Goal: Complete application form

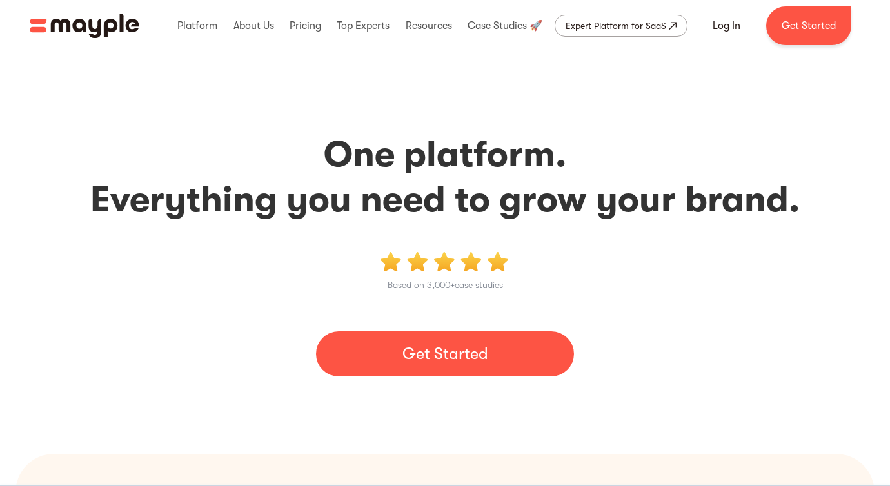
click at [456, 349] on link "Get Started" at bounding box center [445, 353] width 258 height 45
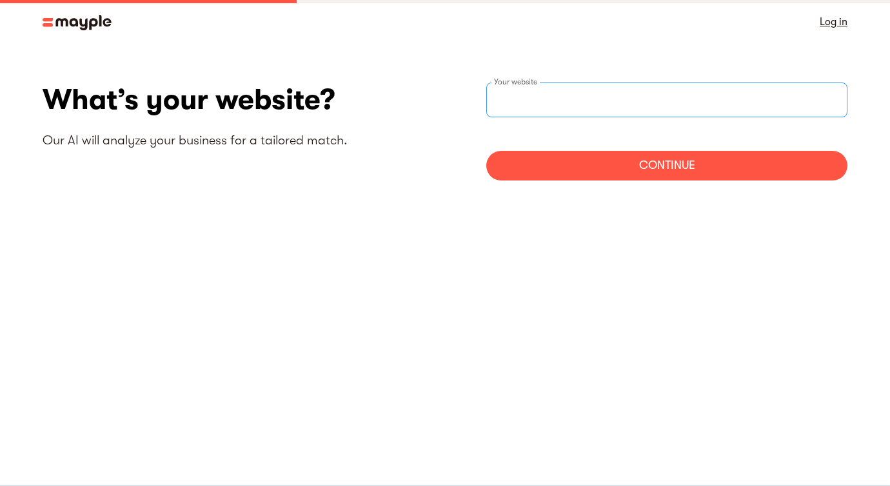
click at [551, 86] on input "websiteStep" at bounding box center [666, 100] width 361 height 35
type input "ㅡ"
type input "https://wmavisith"
type input "https://withmavis.ai"
click at [662, 169] on div "Continue" at bounding box center [666, 166] width 361 height 30
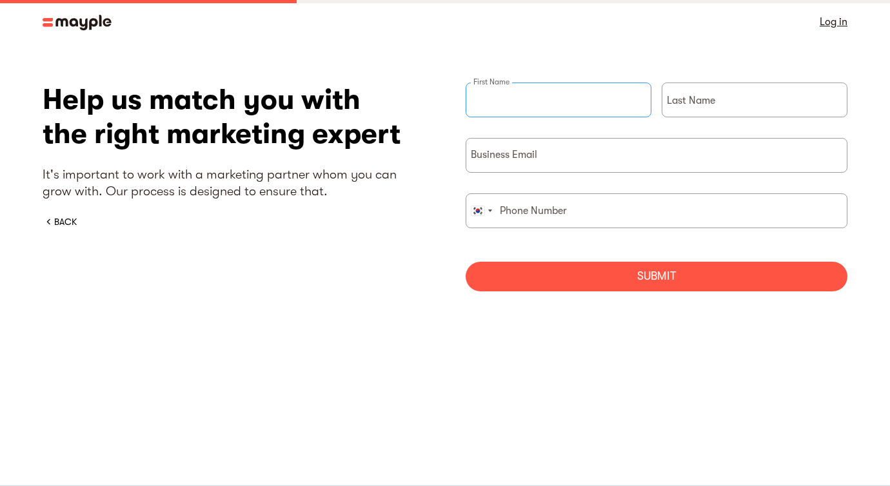
click at [582, 102] on input "briefForm" at bounding box center [559, 100] width 186 height 35
type input "f"
type input "Jihyeon"
click at [725, 94] on input "briefForm" at bounding box center [755, 100] width 186 height 35
type input "S"
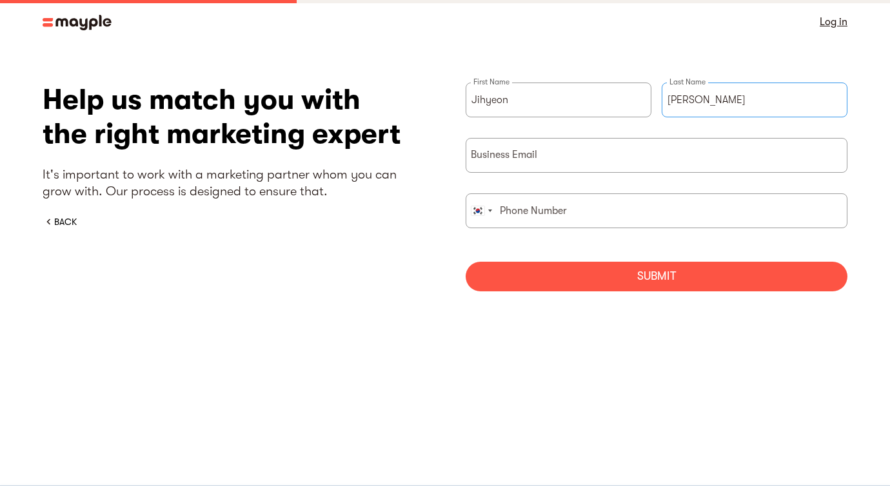
type input "Choi"
click at [679, 153] on input "briefForm" at bounding box center [657, 155] width 382 height 35
type input "l"
type input "lencie.choi@uneedcomms.com"
click at [615, 213] on input "briefForm" at bounding box center [657, 210] width 382 height 35
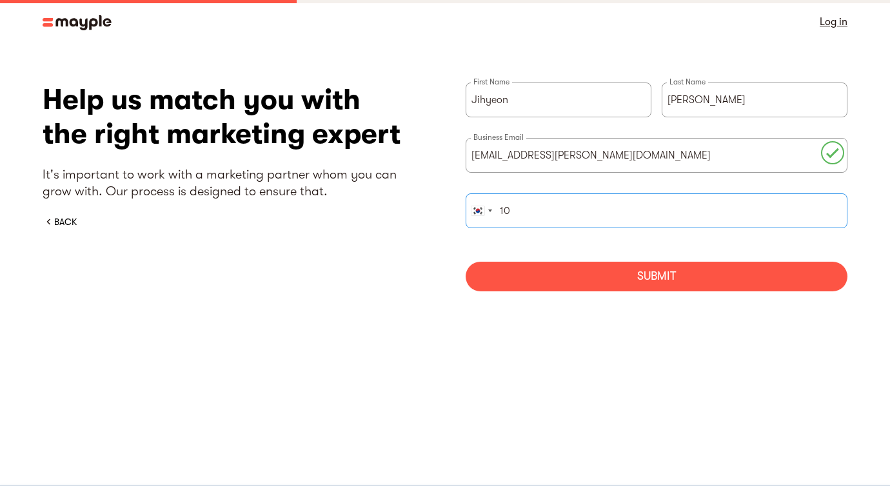
type input "1"
type input "01092586546"
click at [648, 282] on div "Submit" at bounding box center [657, 277] width 382 height 30
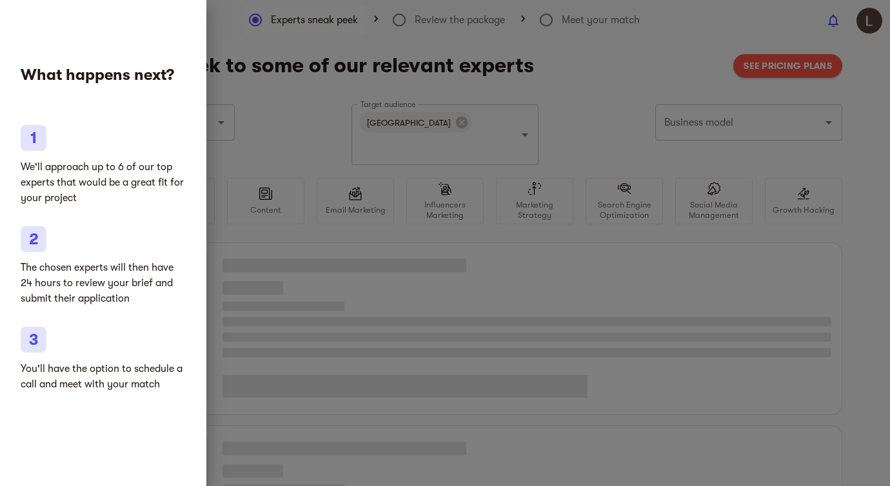
type input "Clothing and shoes"
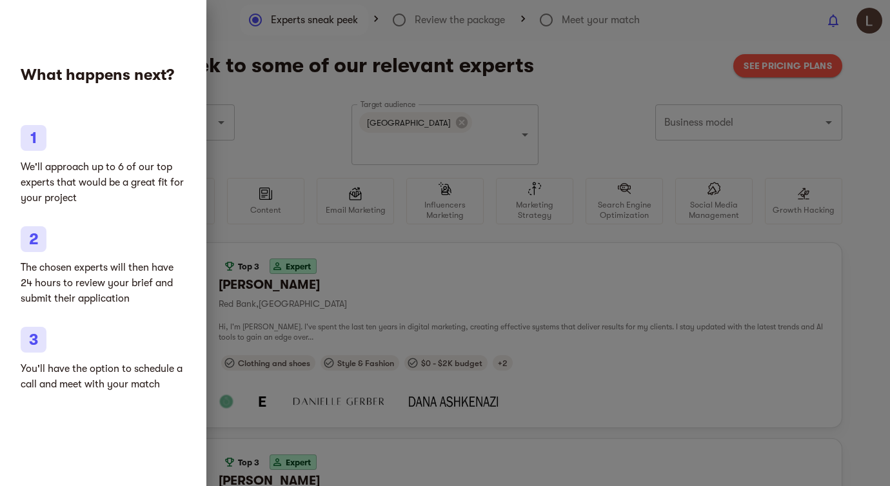
click at [236, 216] on div at bounding box center [445, 243] width 890 height 486
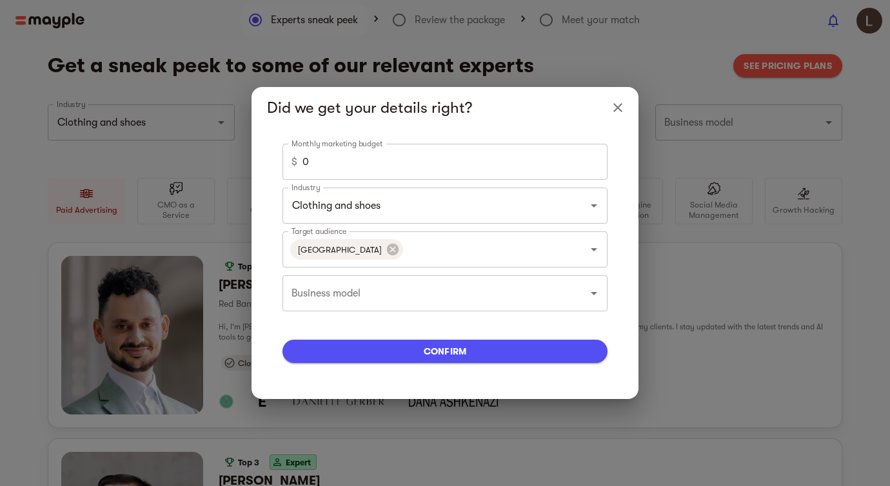
click at [320, 165] on input "0" at bounding box center [454, 162] width 305 height 36
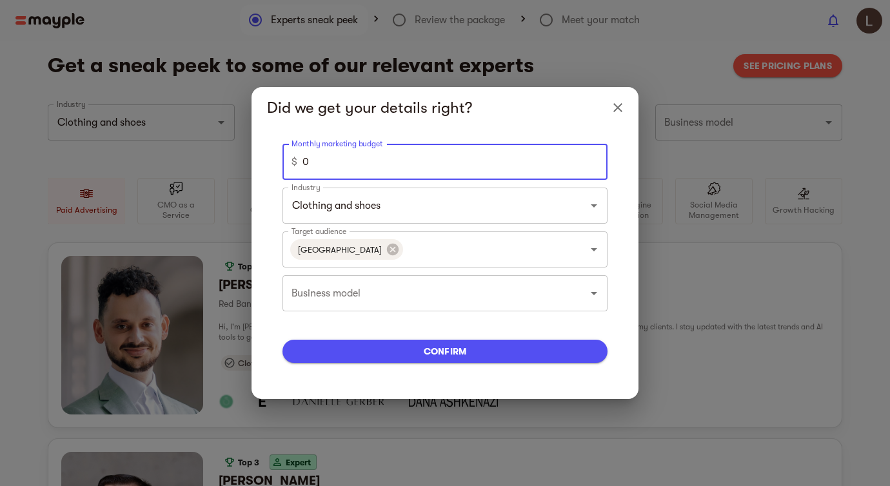
drag, startPoint x: 320, startPoint y: 165, endPoint x: 291, endPoint y: 164, distance: 28.4
click at [291, 164] on div "$ 0 Monthly marketing budget" at bounding box center [444, 162] width 325 height 36
drag, startPoint x: 381, startPoint y: 167, endPoint x: 217, endPoint y: 165, distance: 163.8
click at [217, 165] on div "Did we get your details right? Monthly marketing budget $ 0 Monthly marketing b…" at bounding box center [445, 243] width 890 height 486
type input "4000"
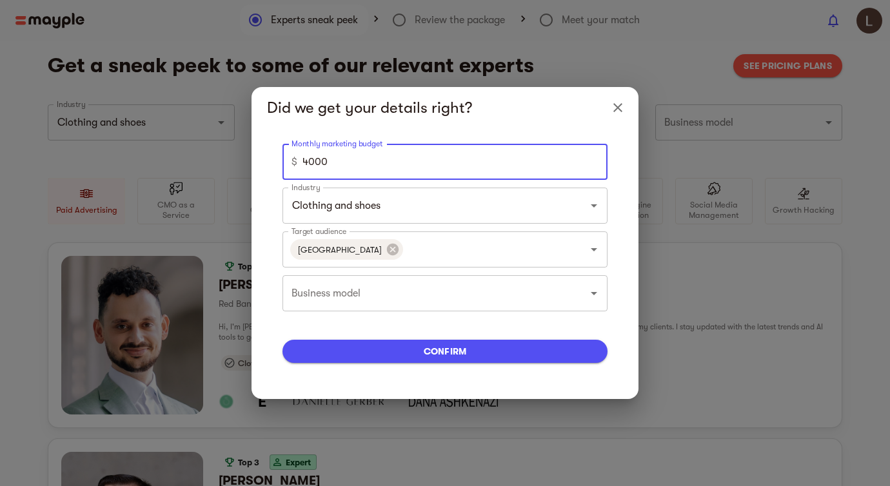
click at [400, 124] on div "Did we get your details right?" at bounding box center [444, 107] width 387 height 41
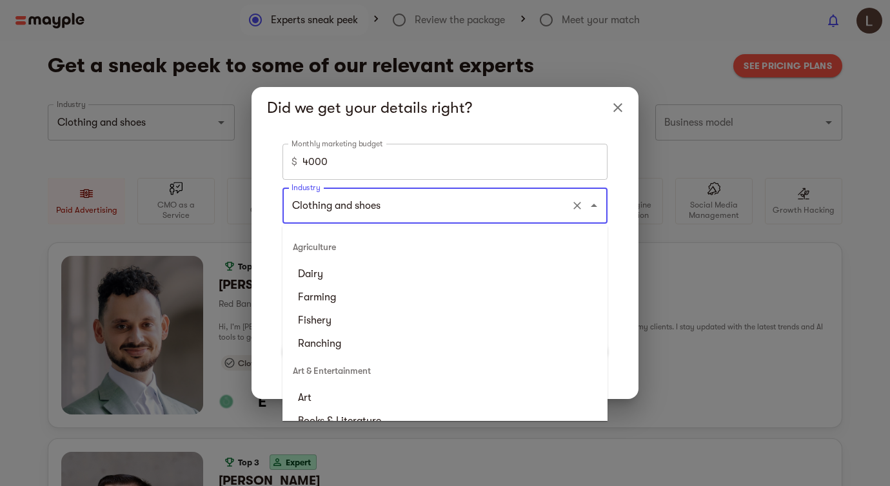
click at [393, 206] on input "Clothing and shoes" at bounding box center [426, 205] width 277 height 25
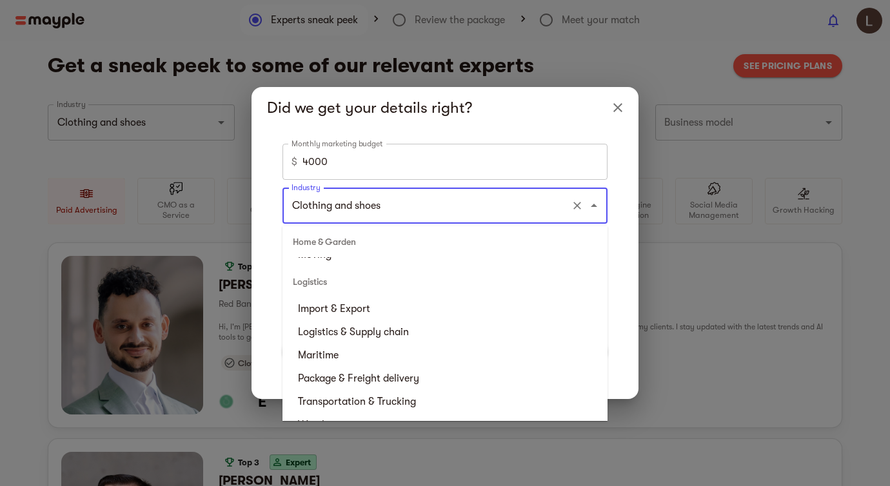
scroll to position [2470, 0]
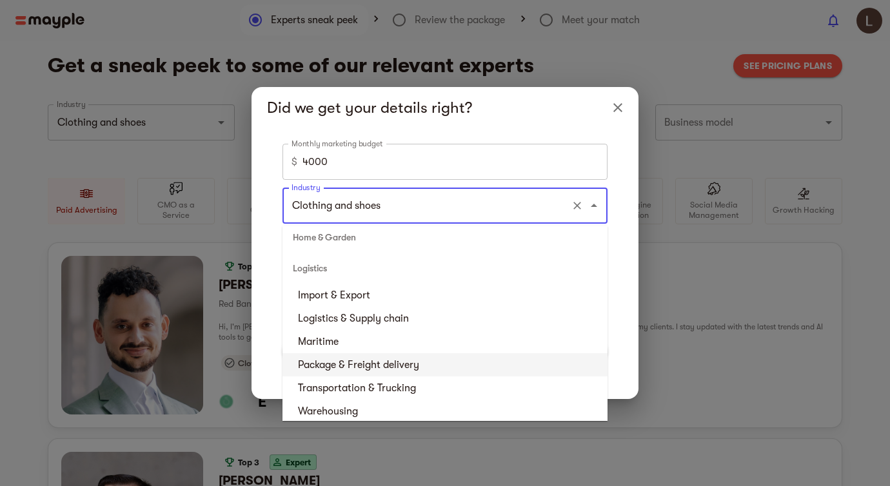
type input "ㄴ"
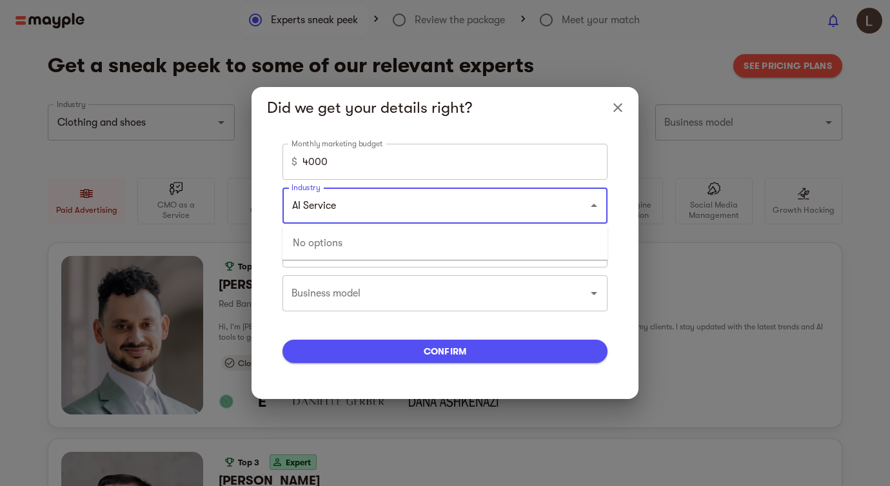
type input "AI Service"
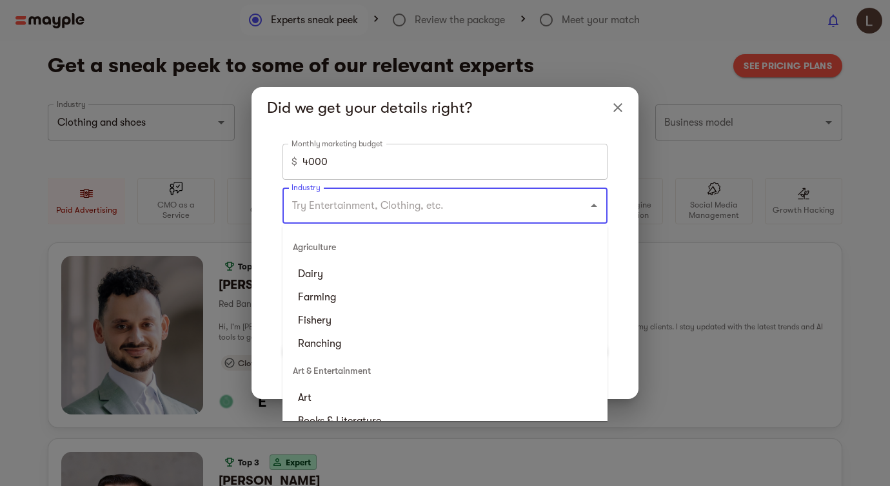
click at [331, 217] on input "Industry" at bounding box center [426, 205] width 277 height 25
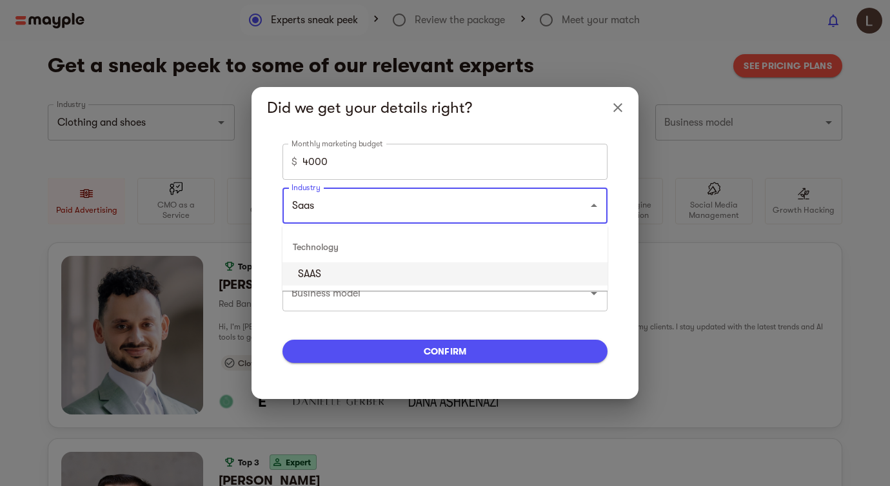
click at [348, 279] on li "SAAS" at bounding box center [444, 273] width 325 height 23
type input "SAAS"
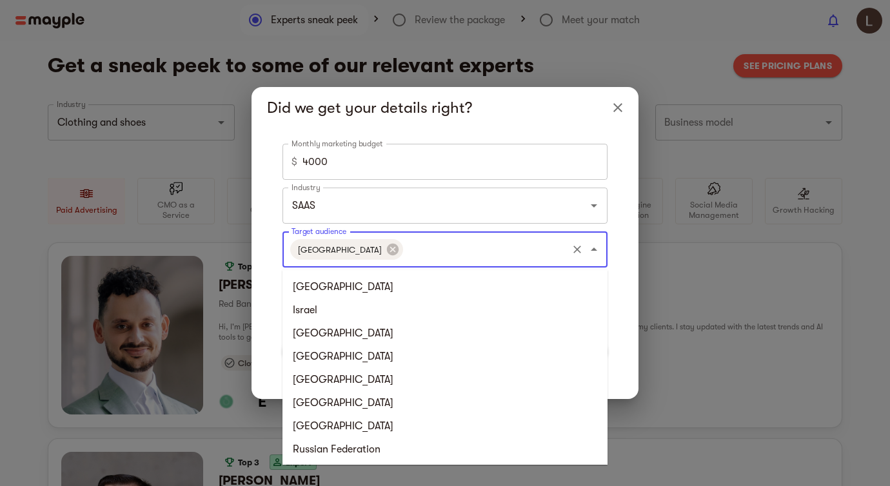
click at [439, 248] on input "Target audience" at bounding box center [485, 249] width 161 height 25
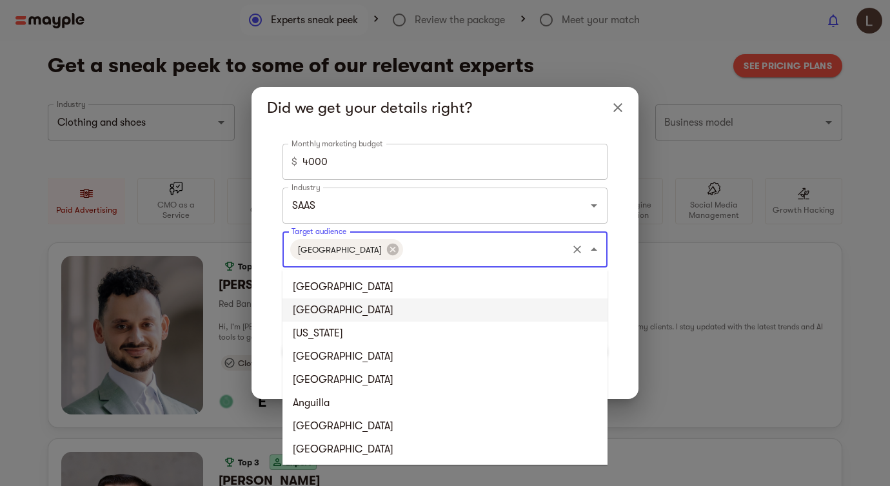
scroll to position [235, 0]
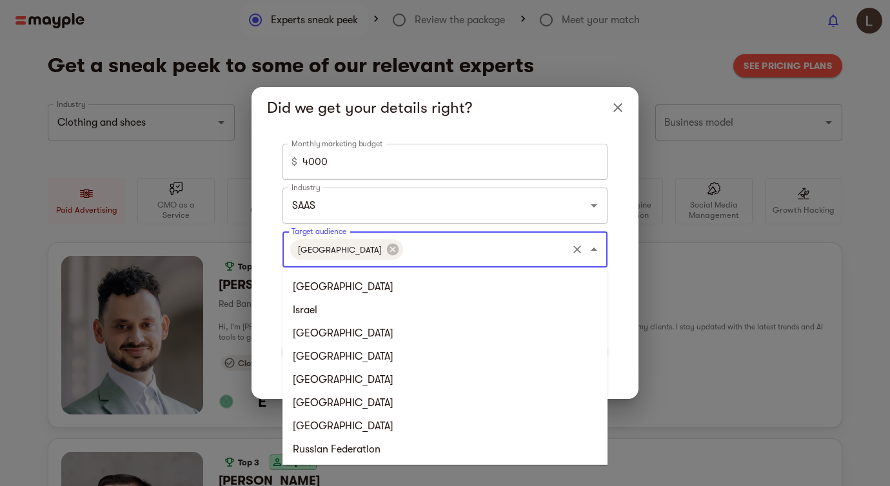
click at [522, 253] on input "Target audience" at bounding box center [485, 249] width 161 height 25
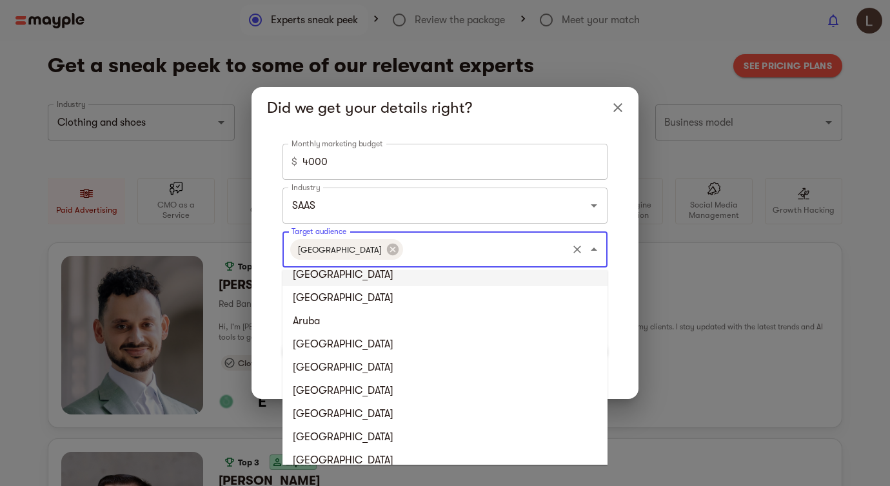
scroll to position [429, 0]
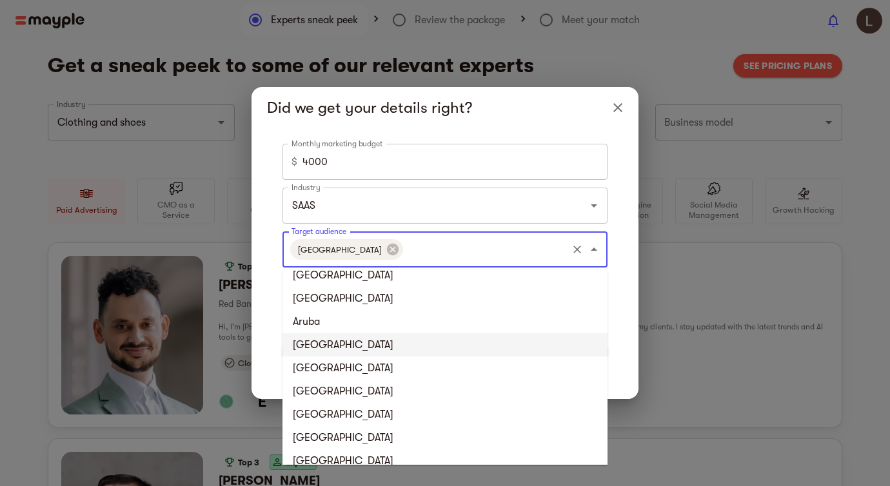
click at [345, 351] on li "Australia" at bounding box center [444, 344] width 325 height 23
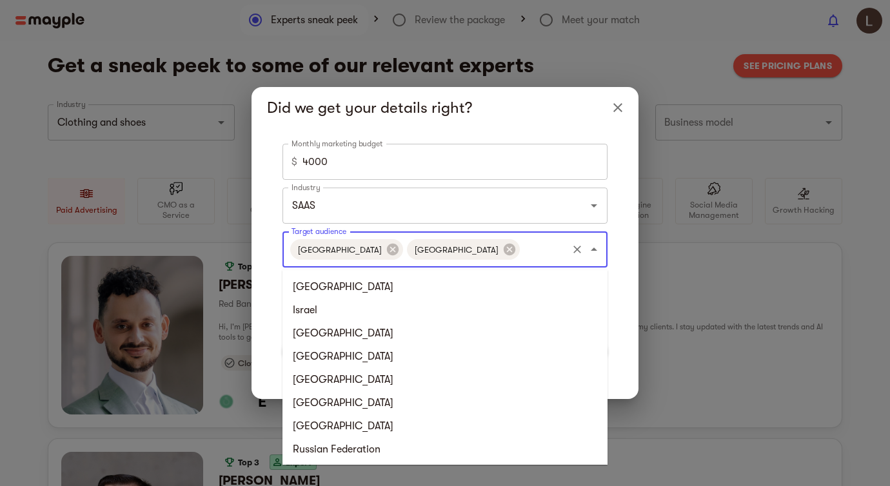
click at [522, 256] on input "Target audience" at bounding box center [544, 249] width 44 height 25
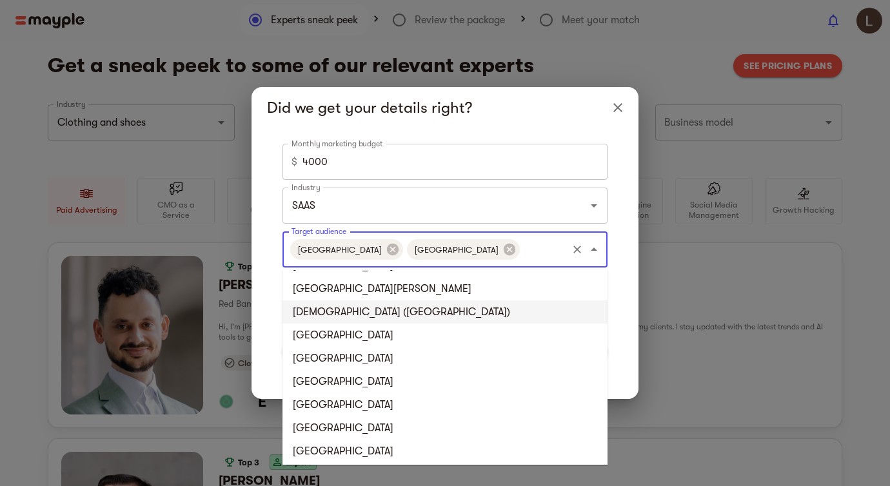
scroll to position [2343, 0]
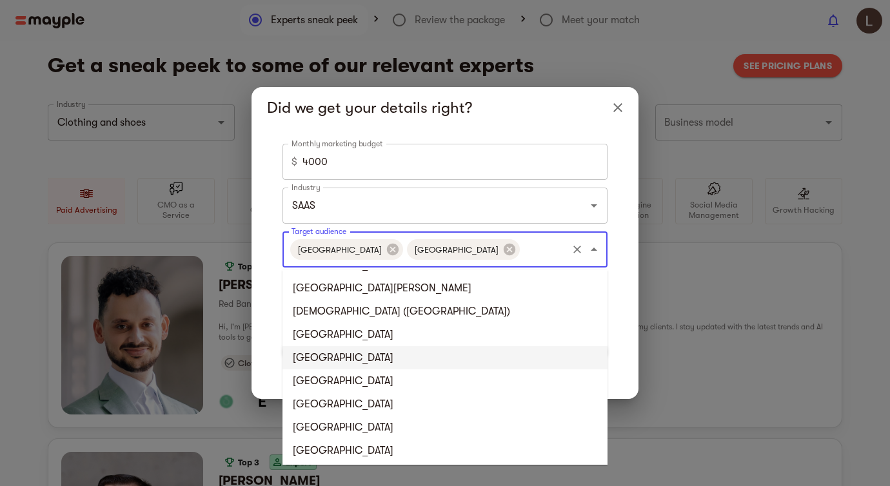
click at [374, 355] on li "Hong Kong" at bounding box center [444, 357] width 325 height 23
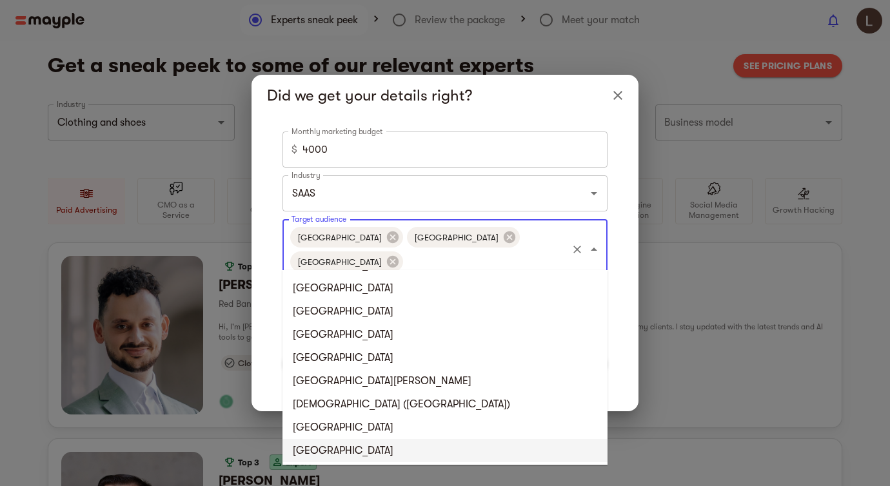
click at [524, 250] on input "Target audience" at bounding box center [485, 262] width 161 height 25
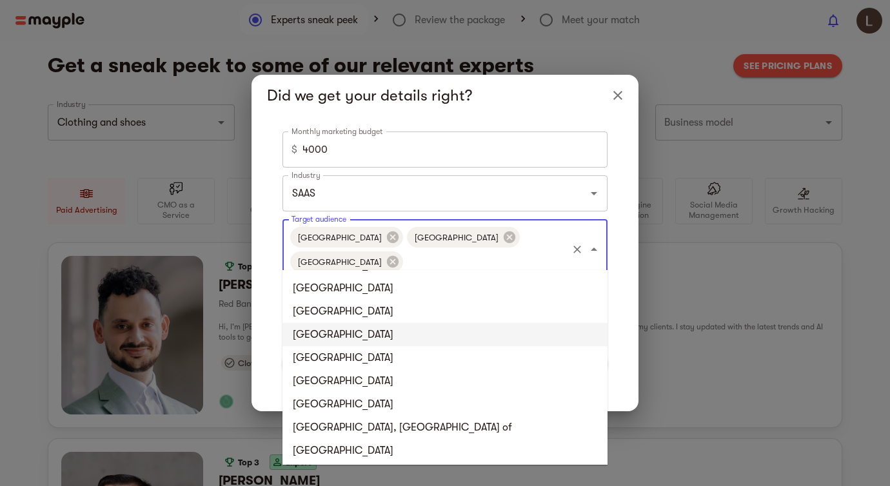
scroll to position [4931, 0]
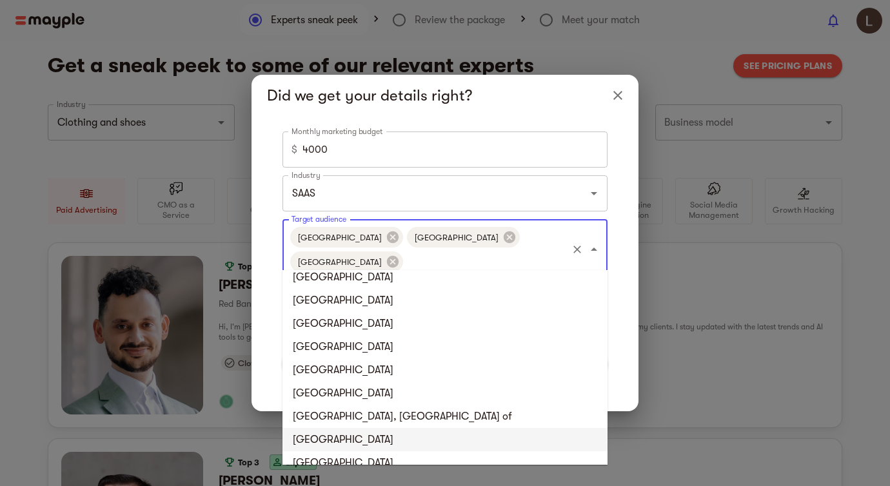
click at [375, 433] on li "Thailand" at bounding box center [444, 439] width 325 height 23
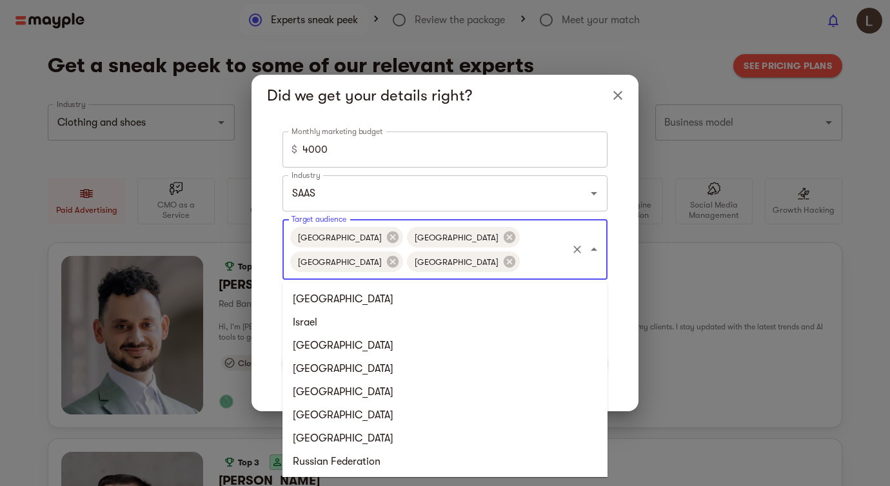
scroll to position [4920, 0]
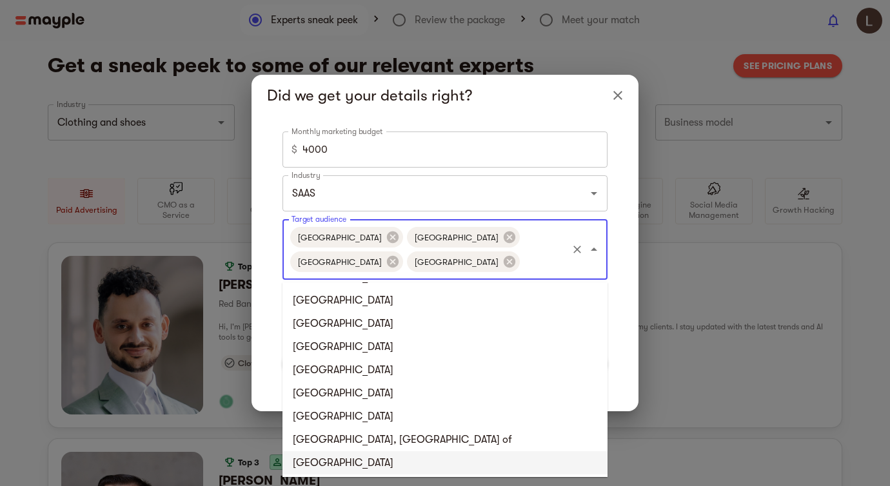
click at [522, 264] on input "Target audience" at bounding box center [544, 262] width 44 height 25
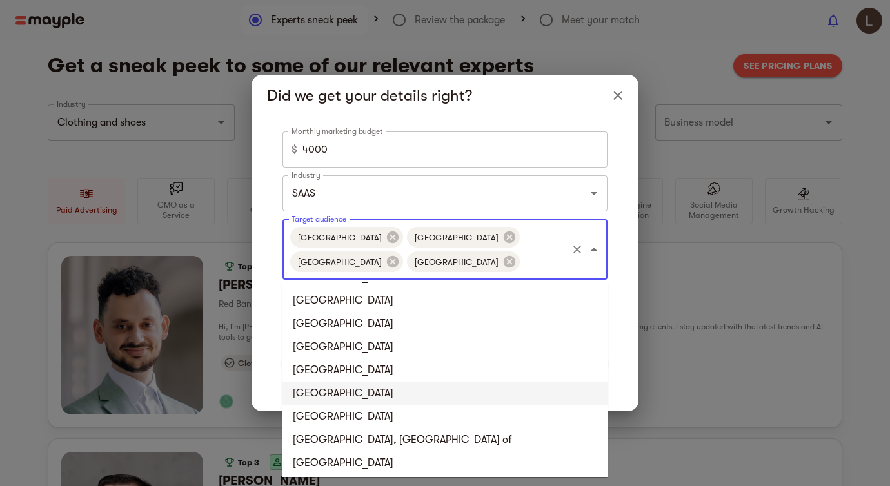
click at [386, 395] on li "Taiwan" at bounding box center [444, 393] width 325 height 23
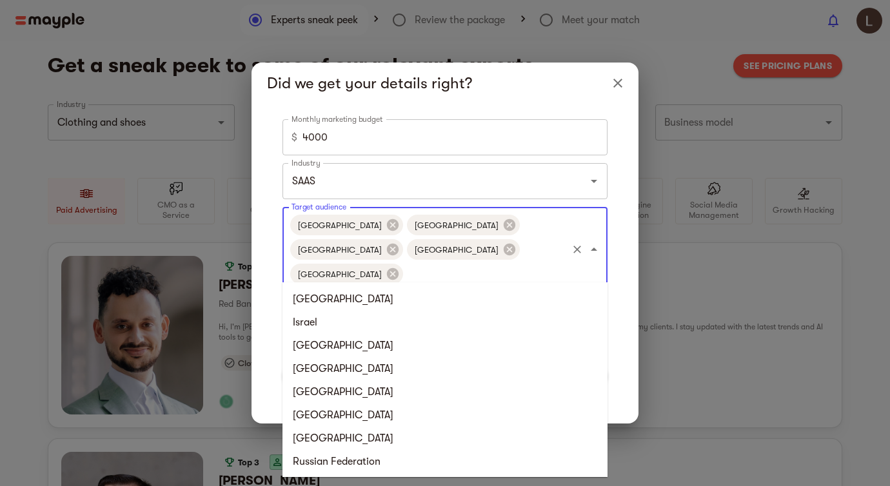
click at [458, 264] on input "Target audience" at bounding box center [485, 274] width 161 height 25
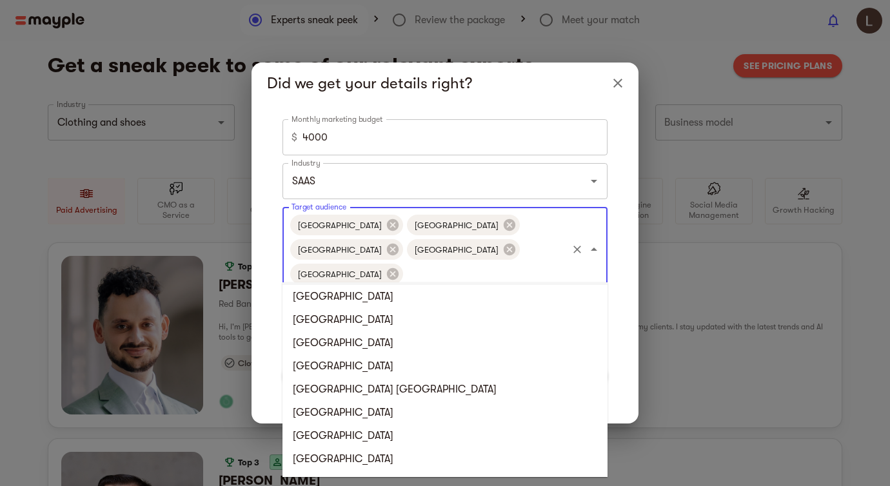
scroll to position [5280, 0]
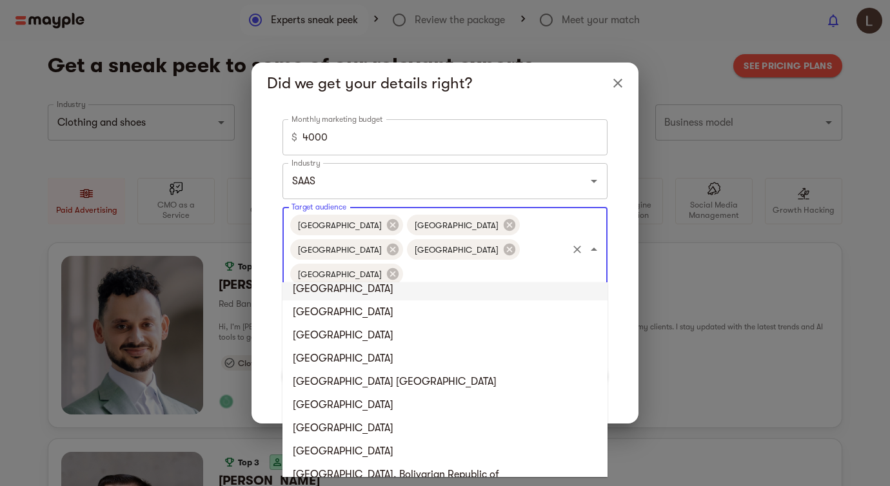
click at [620, 302] on div "Monthly marketing budget $ 4000 Monthly marketing budget Industry SAAS Industry…" at bounding box center [445, 263] width 356 height 289
